Goal: Check status

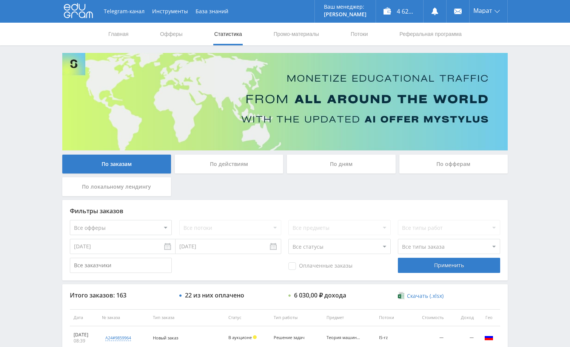
drag, startPoint x: 533, startPoint y: 98, endPoint x: 531, endPoint y: 102, distance: 4.1
click at [531, 102] on div "Telegram-канал Инструменты База знаний Ваш менеджер: Alex Alex Online @edugram_…" at bounding box center [285, 317] width 570 height 634
click at [534, 106] on div "Telegram-канал Инструменты База знаний Ваш менеджер: [PERSON_NAME] Online @edug…" at bounding box center [285, 317] width 570 height 634
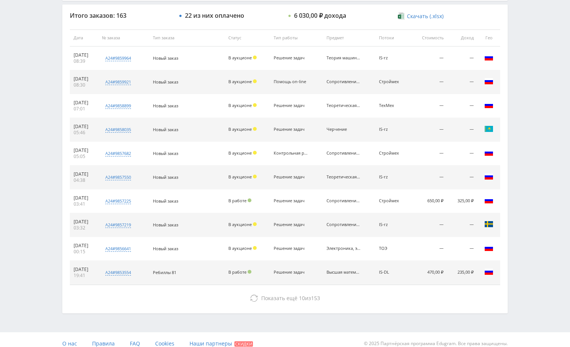
scroll to position [288, 0]
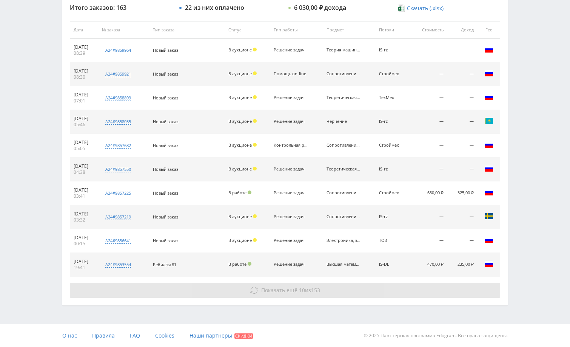
click at [393, 285] on button "Показать ещё 10 из 153" at bounding box center [285, 290] width 431 height 15
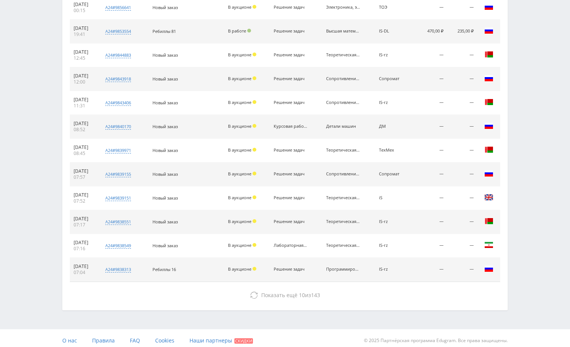
scroll to position [526, 0]
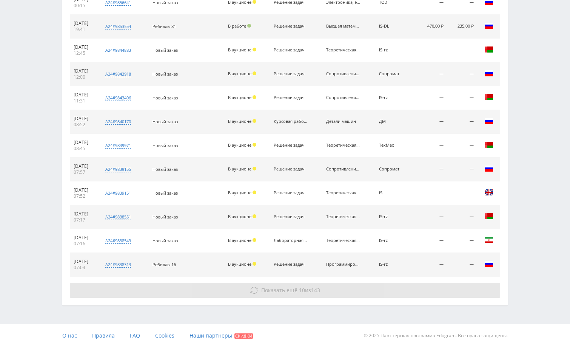
click at [425, 288] on button "Показать ещё 10 из 143" at bounding box center [285, 290] width 431 height 15
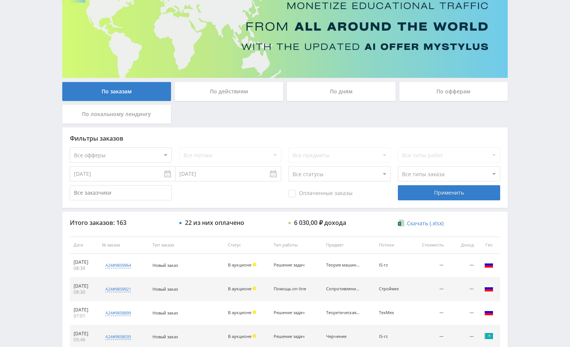
scroll to position [0, 0]
